Goal: Transaction & Acquisition: Purchase product/service

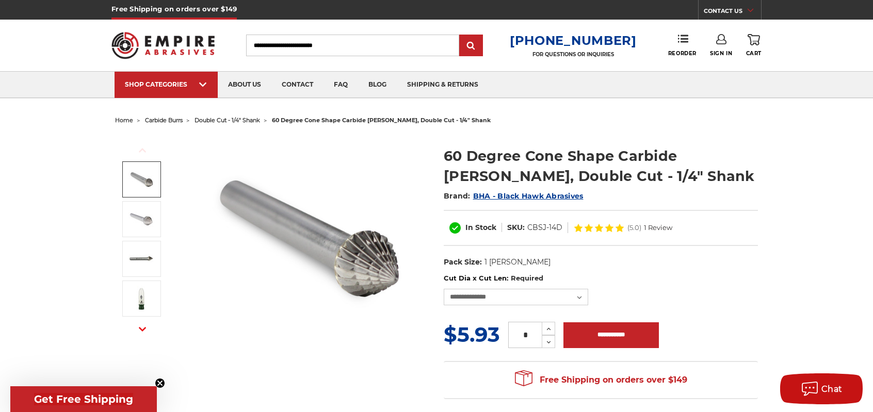
click at [174, 122] on span "carbide burrs" at bounding box center [164, 120] width 38 height 7
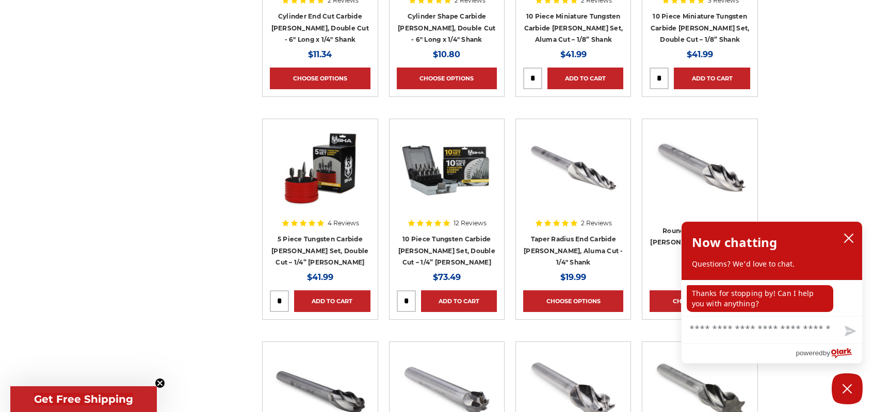
scroll to position [1084, 0]
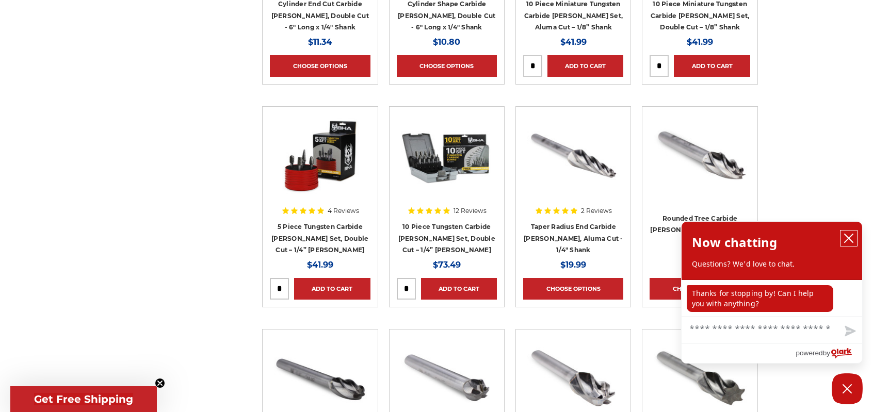
click at [846, 238] on icon "close chatbox" at bounding box center [849, 238] width 10 height 10
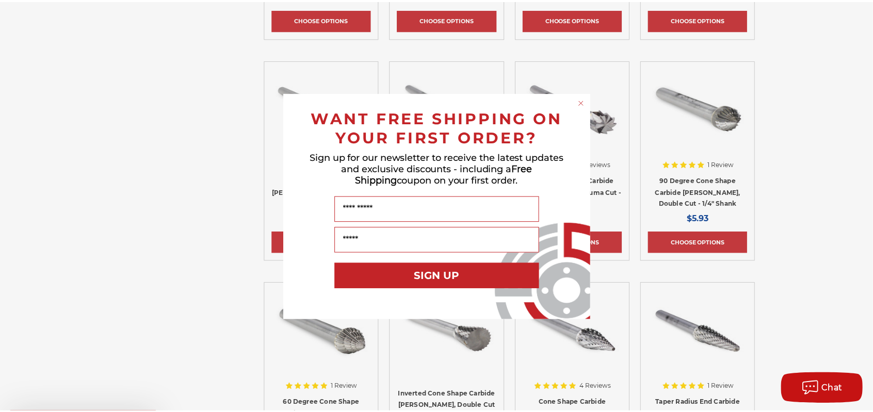
scroll to position [2064, 0]
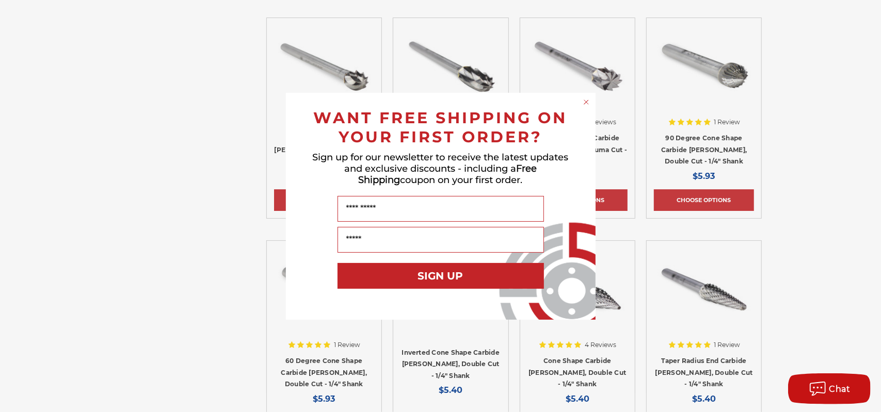
click at [585, 101] on icon "Close dialog" at bounding box center [586, 102] width 4 height 4
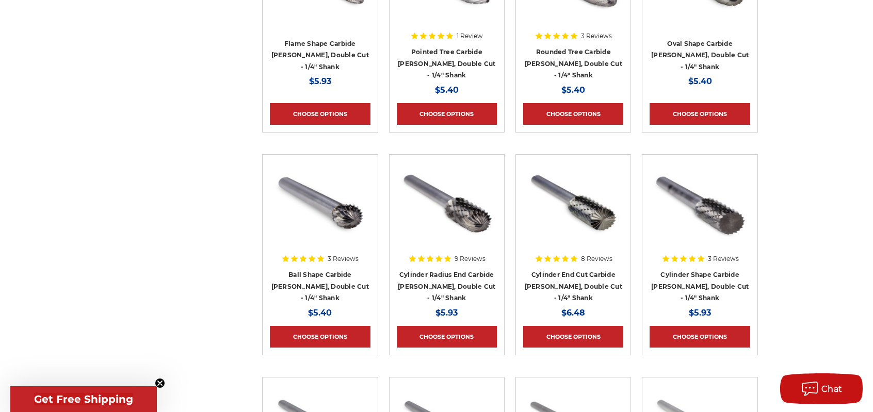
scroll to position [2562, 0]
